Goal: Task Accomplishment & Management: Manage account settings

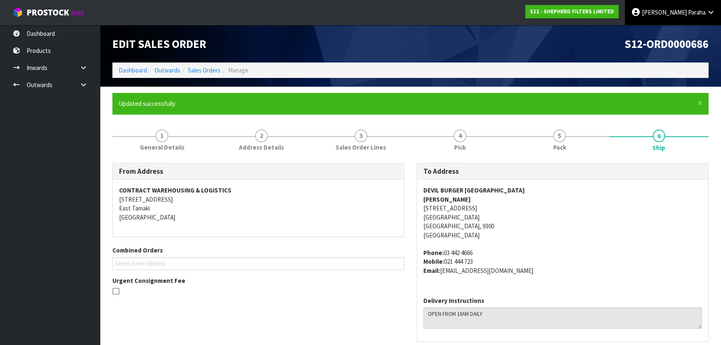
click at [704, 15] on span "Paraha" at bounding box center [696, 12] width 17 height 8
click at [697, 33] on link "Logout" at bounding box center [688, 32] width 66 height 11
